Goal: Information Seeking & Learning: Learn about a topic

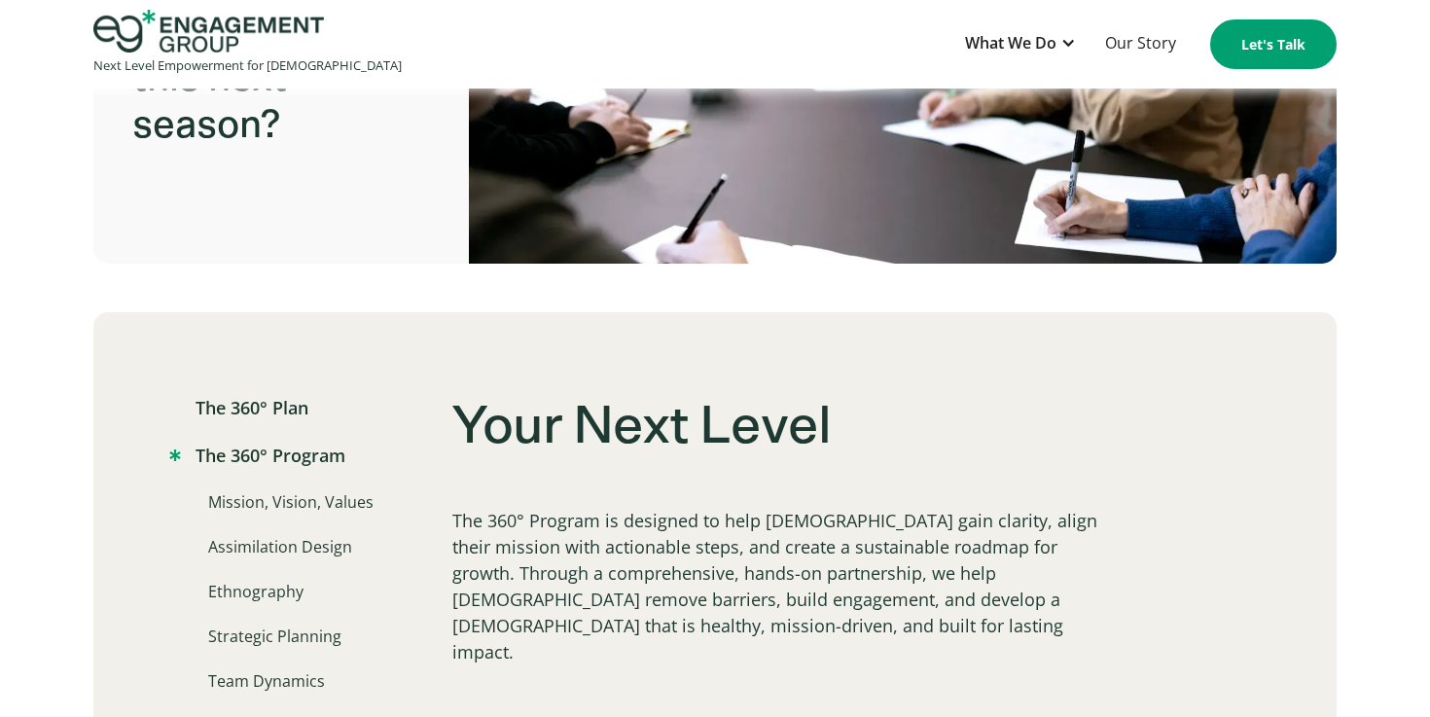
scroll to position [910, 0]
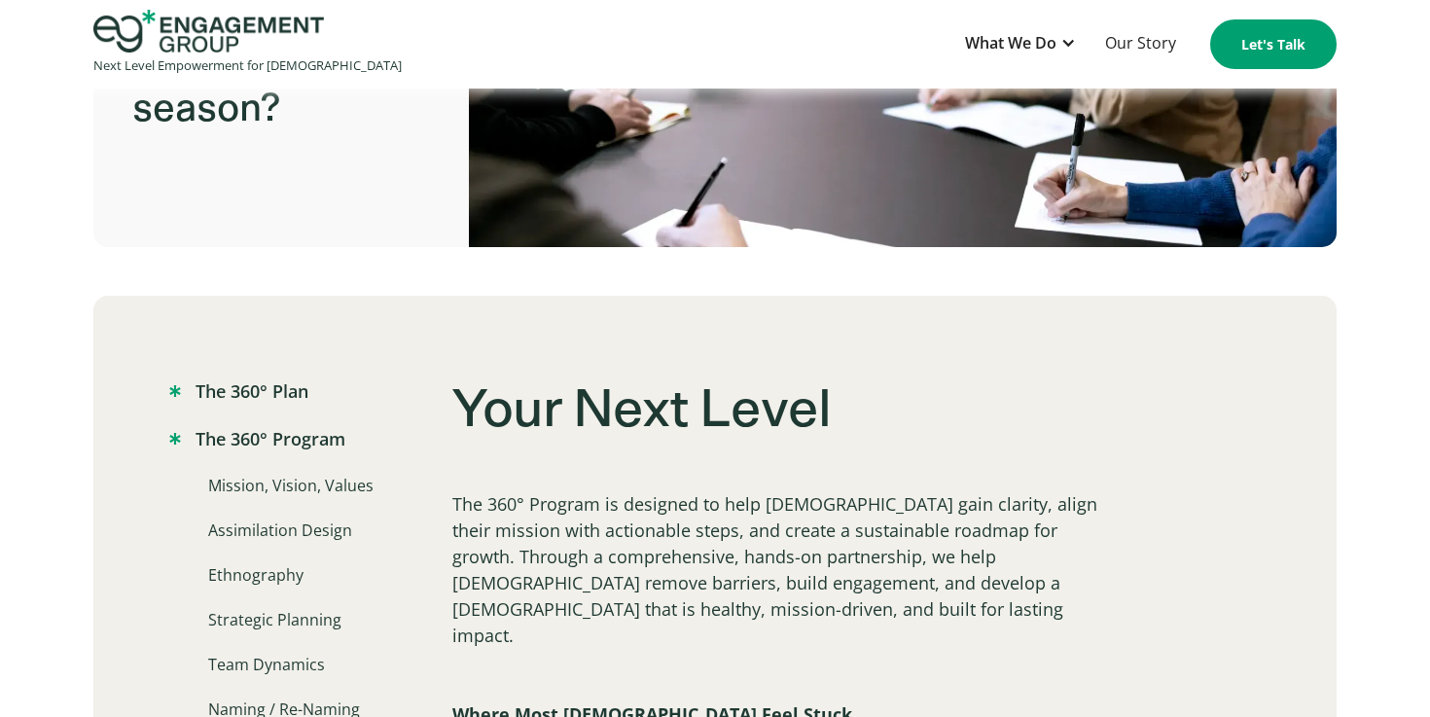
click at [254, 395] on link "The 360° Plan" at bounding box center [238, 391] width 139 height 26
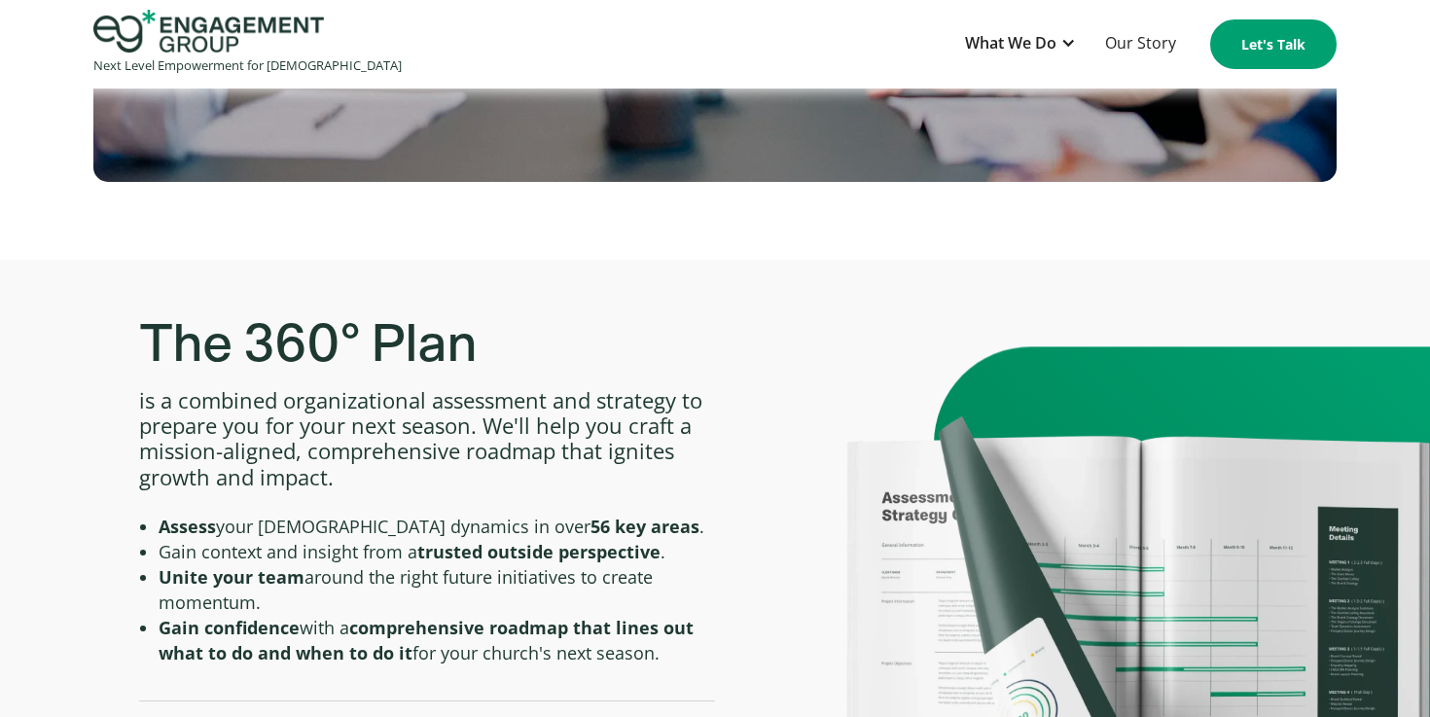
scroll to position [471, 0]
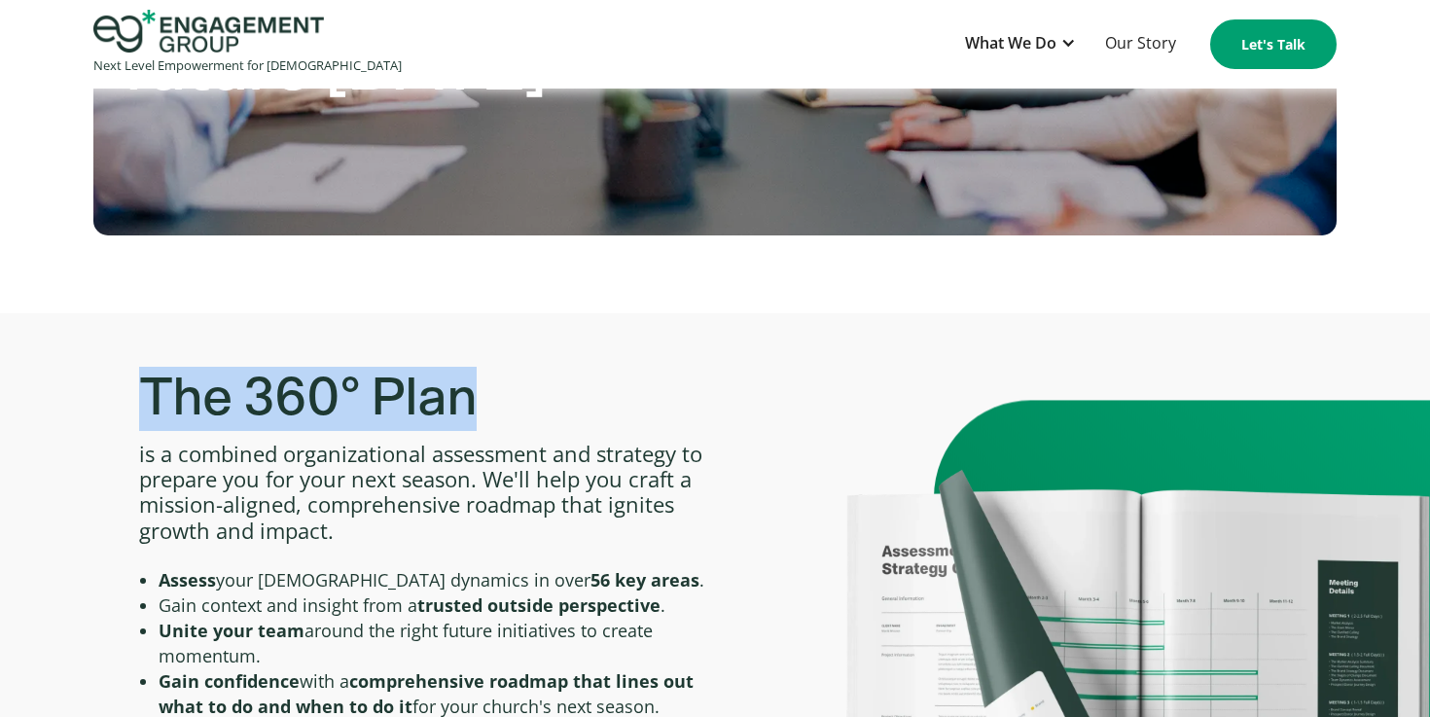
drag, startPoint x: 139, startPoint y: 385, endPoint x: 477, endPoint y: 375, distance: 337.7
click at [477, 375] on h3 "The 360° Plan" at bounding box center [427, 399] width 576 height 64
copy h3 "The 360° Plan"
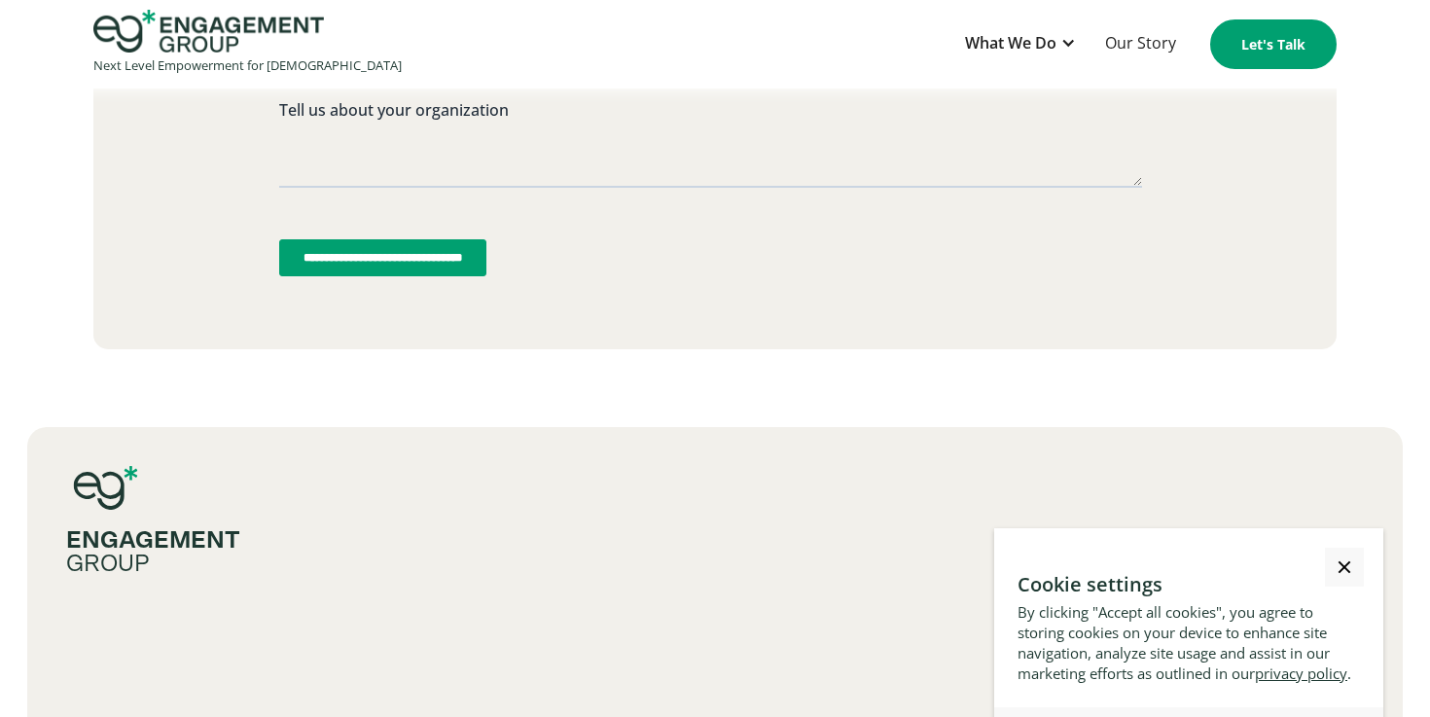
scroll to position [5253, 0]
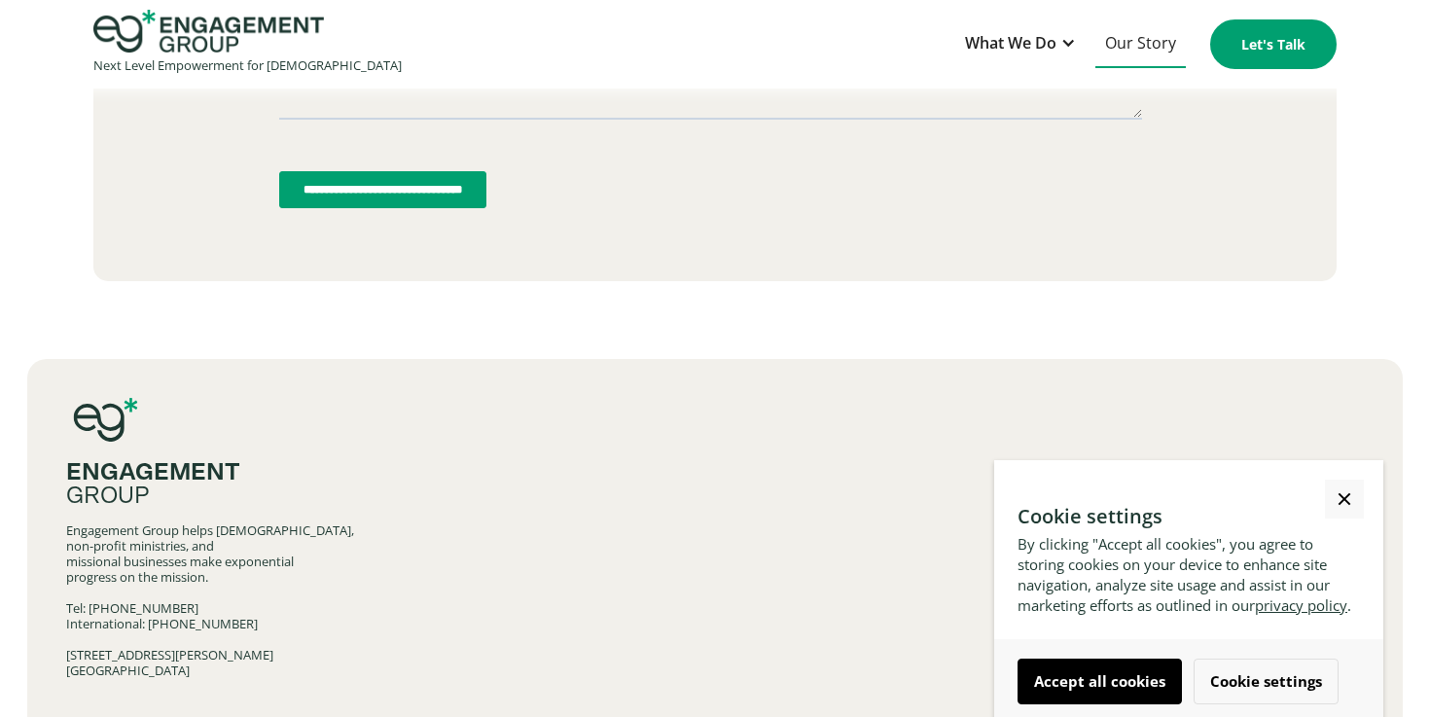
click at [1137, 52] on link "Our Story" at bounding box center [1140, 44] width 90 height 48
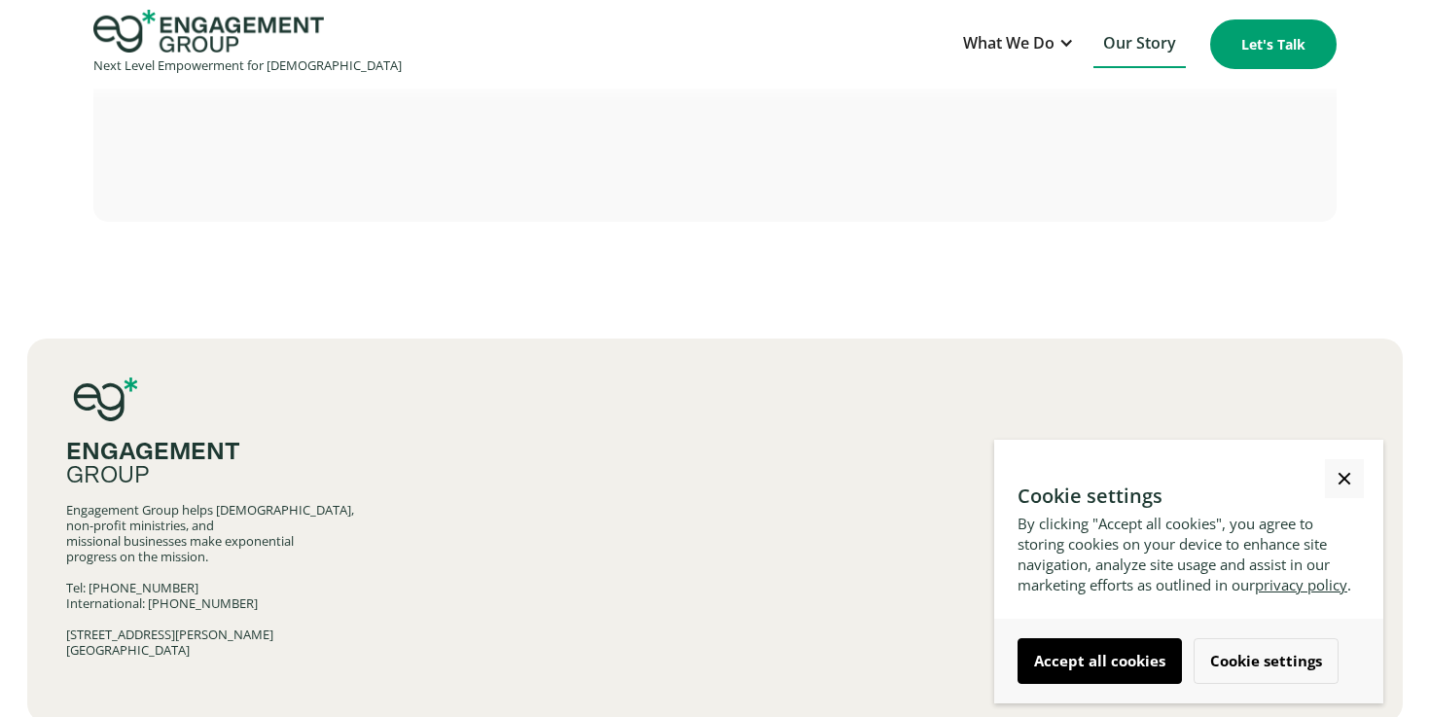
scroll to position [4703, 0]
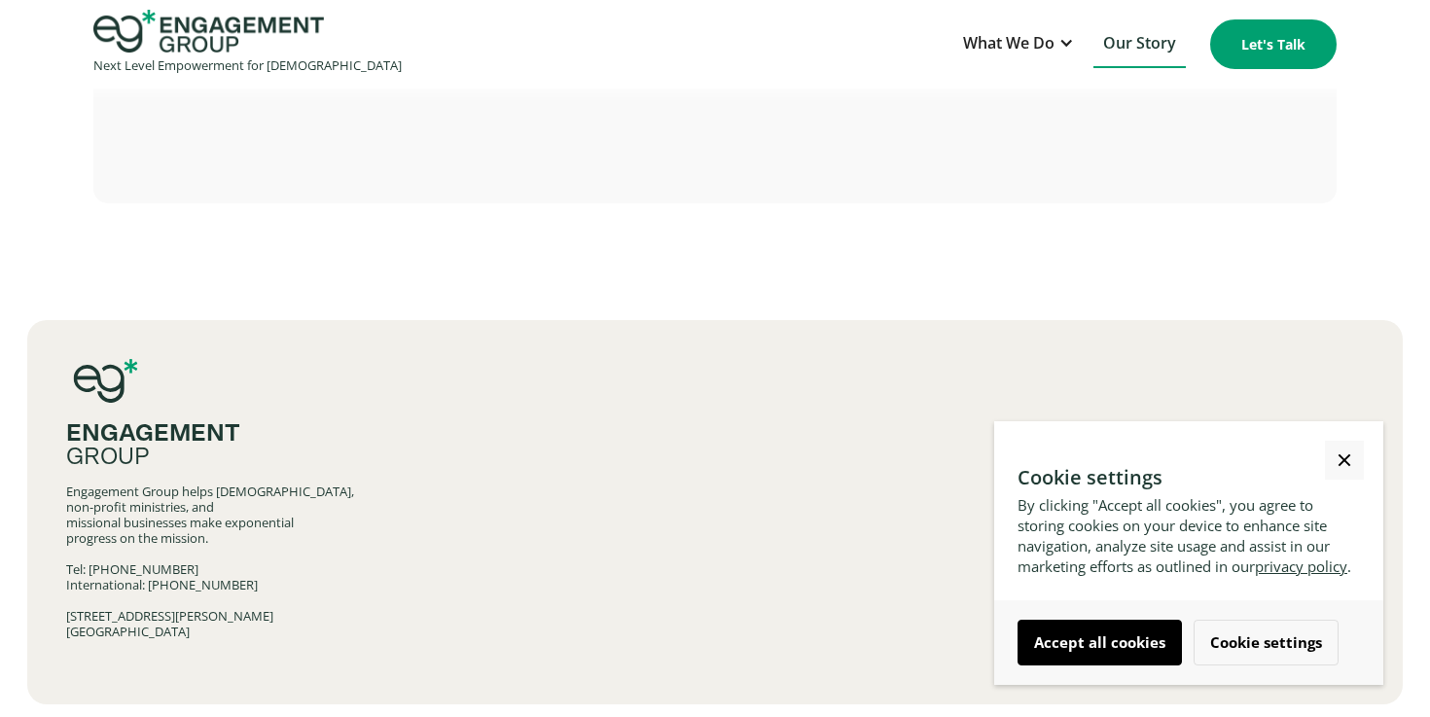
click at [113, 44] on img "home" at bounding box center [208, 31] width 231 height 43
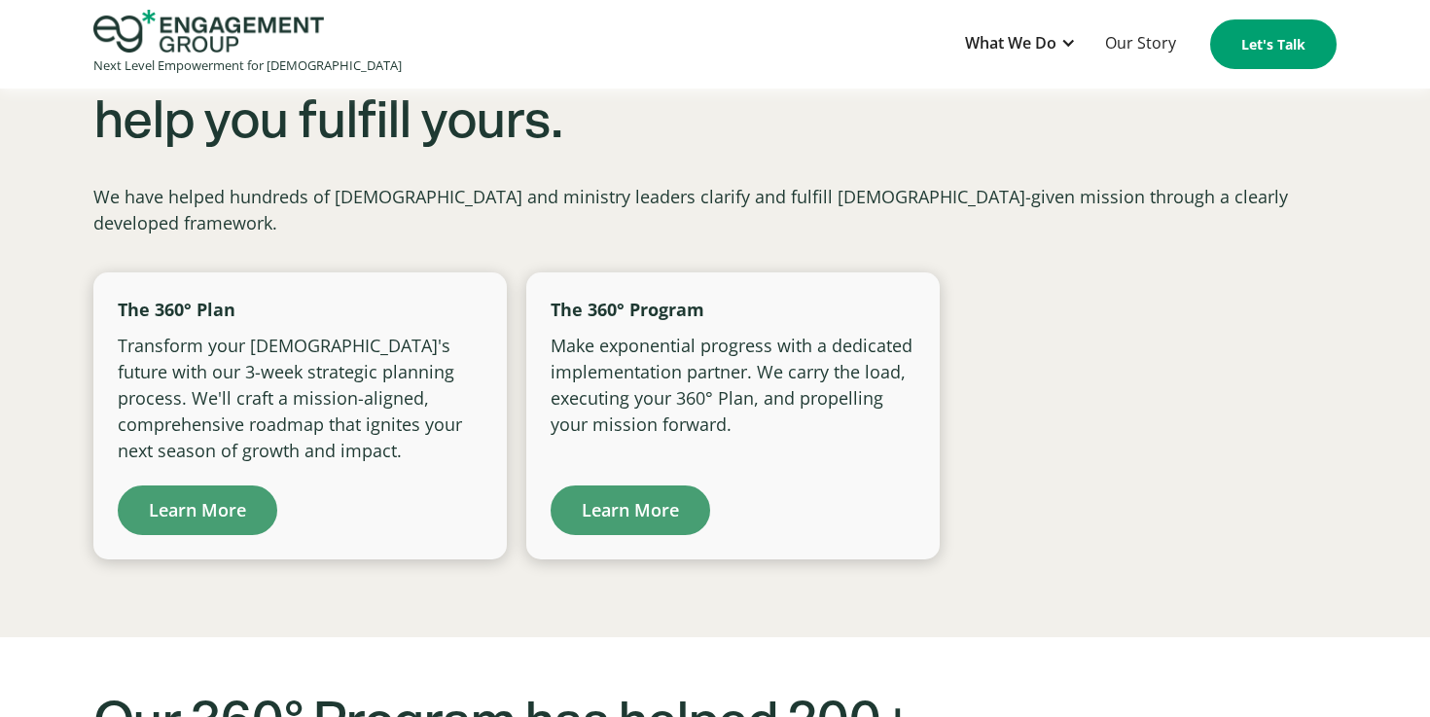
scroll to position [1345, 0]
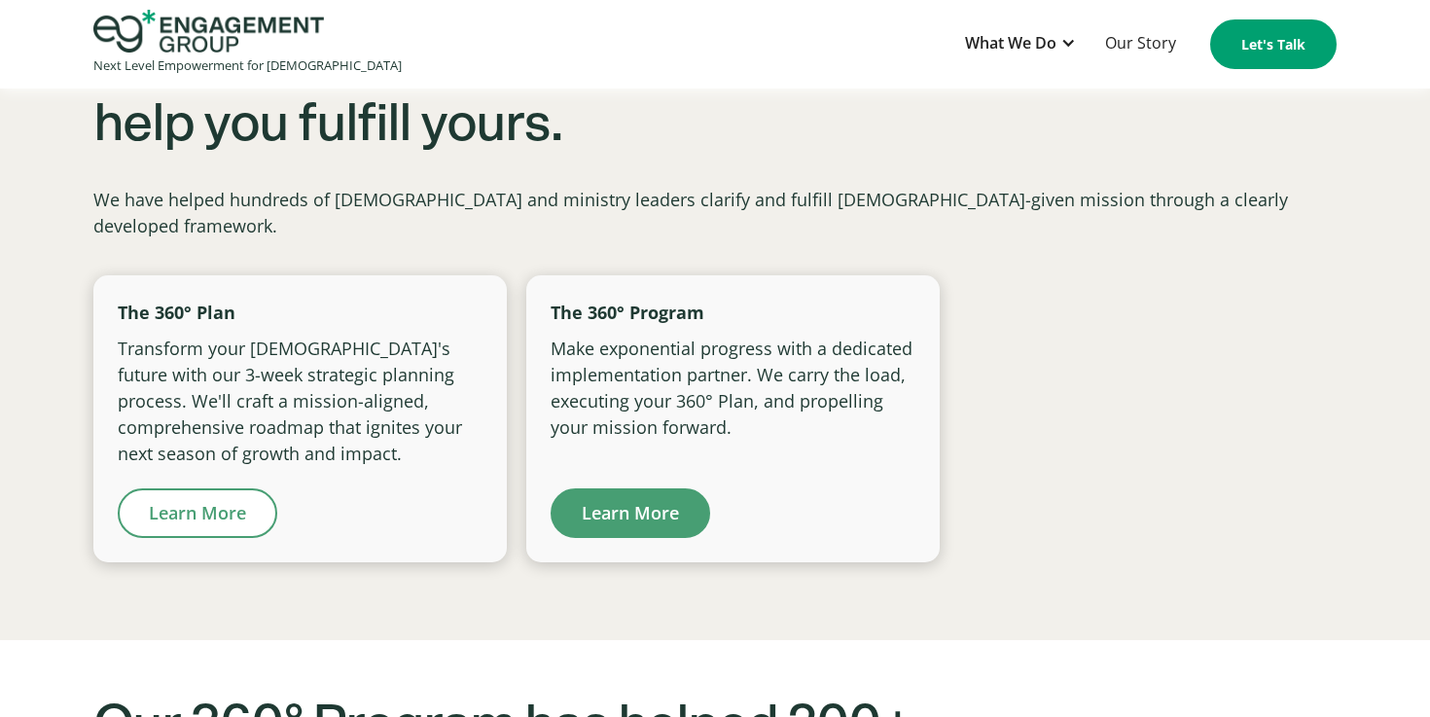
click at [245, 490] on link "Learn More" at bounding box center [198, 513] width 160 height 50
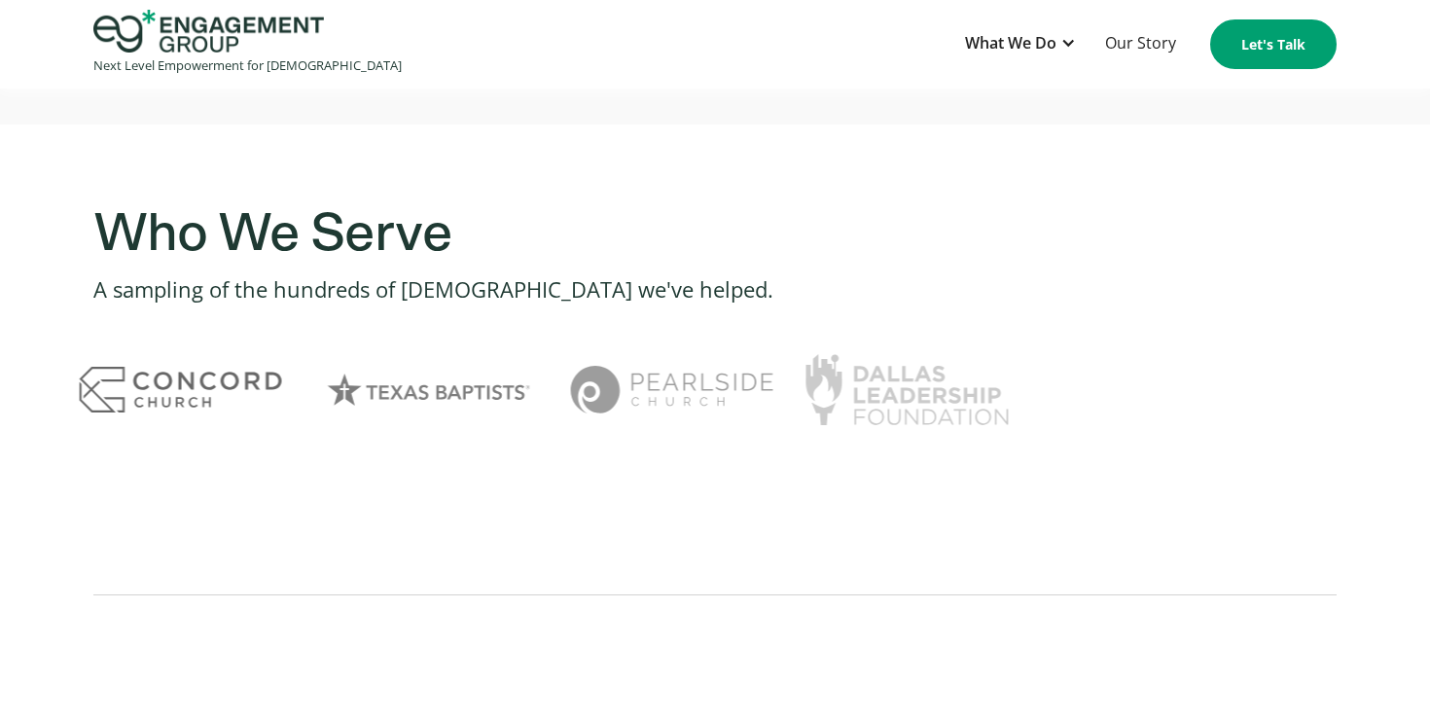
scroll to position [1408, 0]
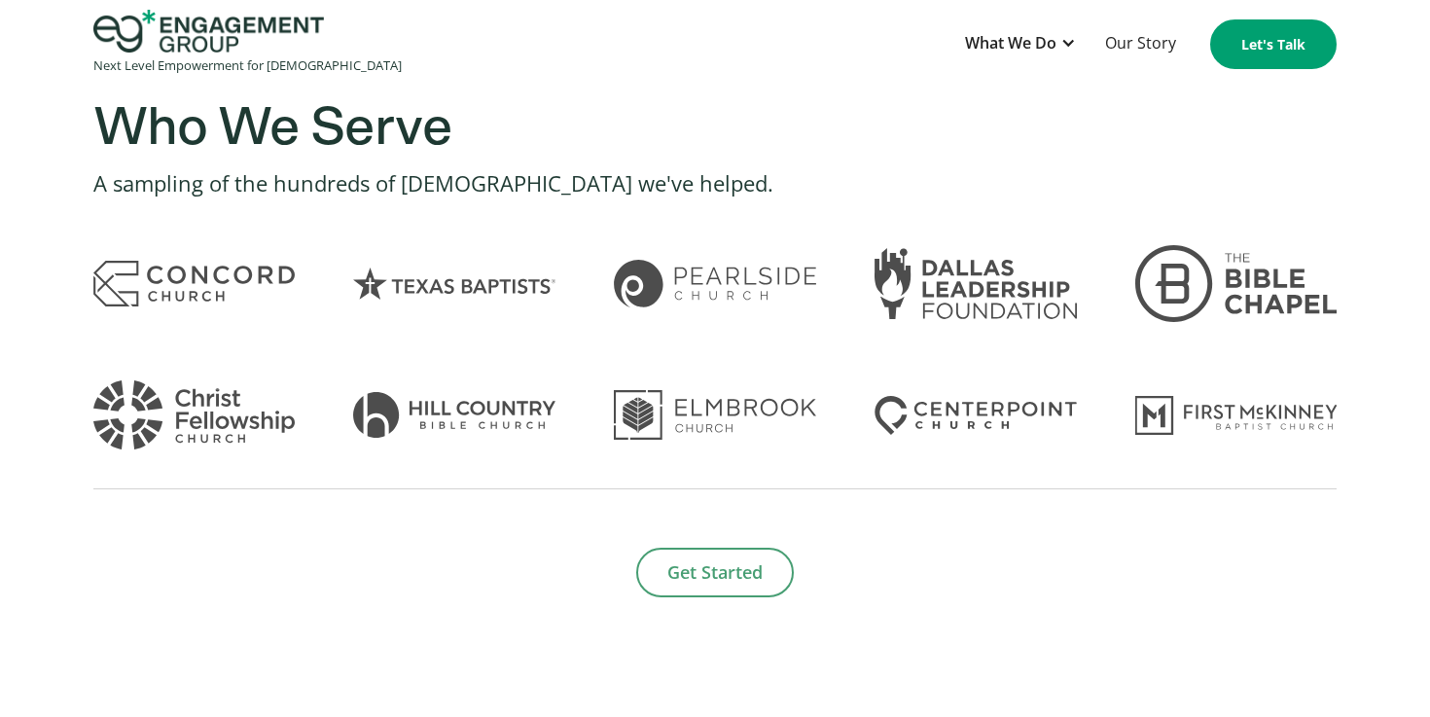
click at [723, 574] on link "Get Started" at bounding box center [715, 573] width 158 height 50
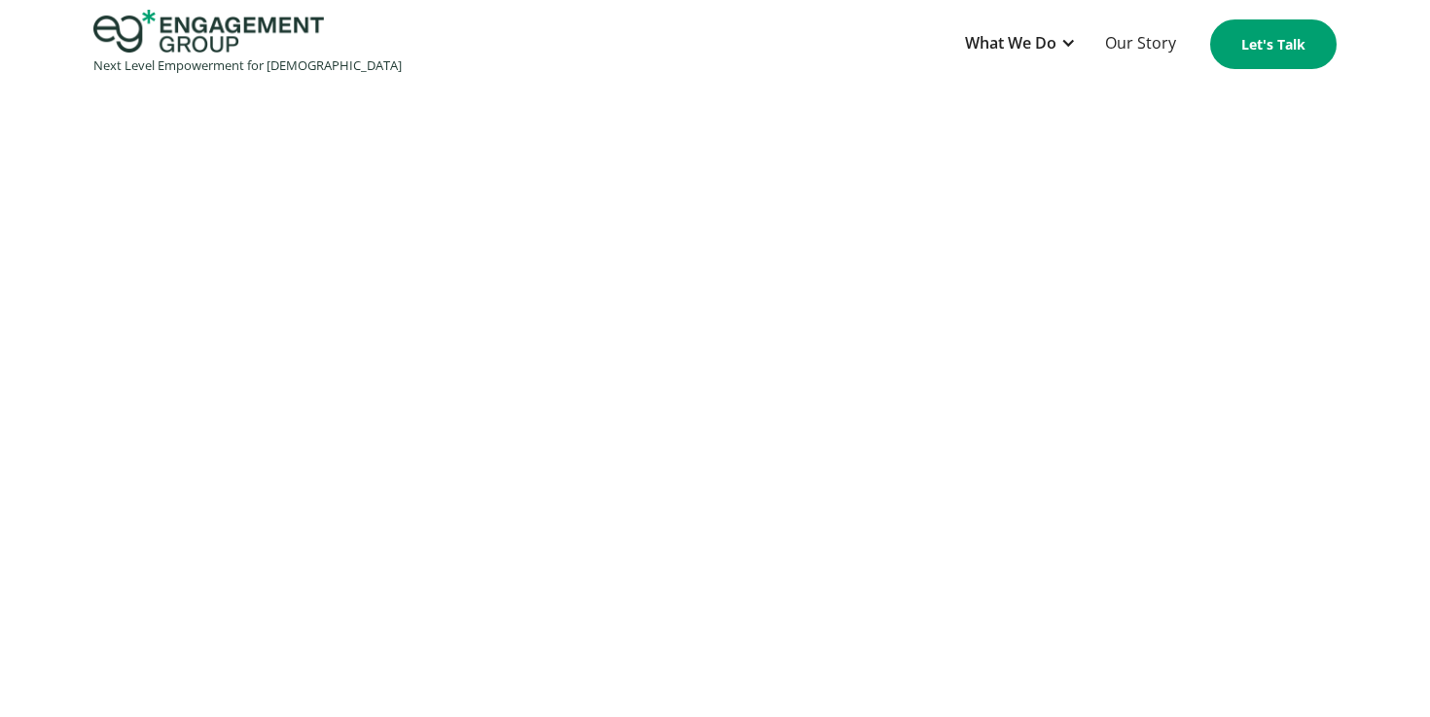
scroll to position [2171, 0]
